Goal: Task Accomplishment & Management: Complete application form

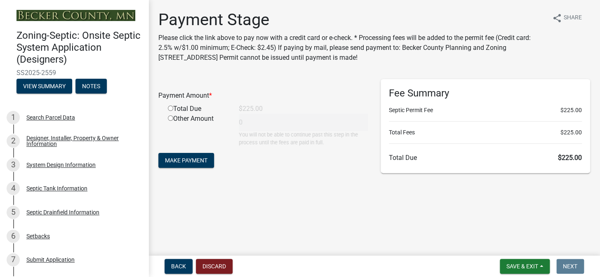
click at [171, 107] on input "radio" at bounding box center [170, 108] width 5 height 5
radio input "true"
type input "225"
click at [186, 160] on span "Make Payment" at bounding box center [186, 160] width 42 height 7
